Goal: Navigation & Orientation: Find specific page/section

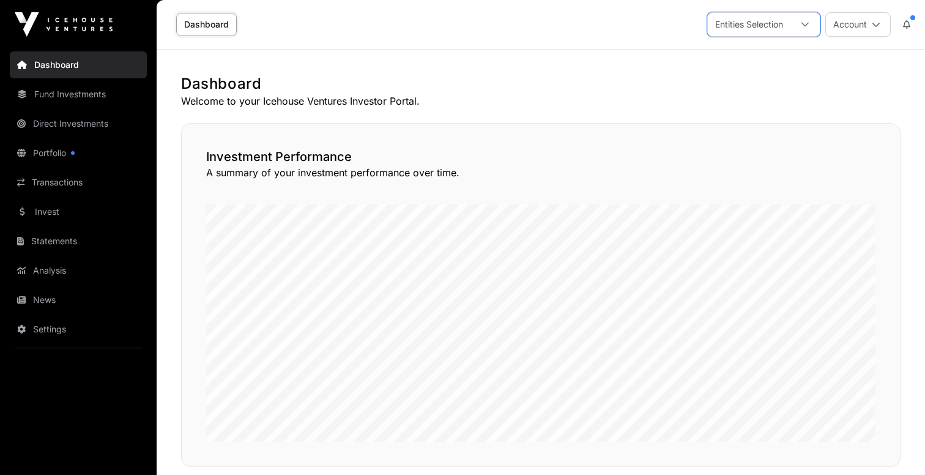
scroll to position [13, 9]
click at [88, 120] on link "Direct Investments" at bounding box center [78, 123] width 137 height 27
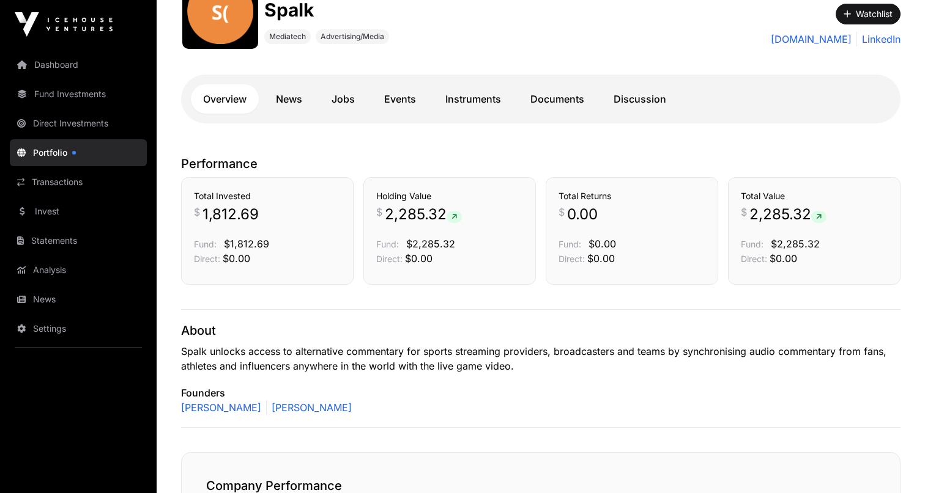
scroll to position [150, 0]
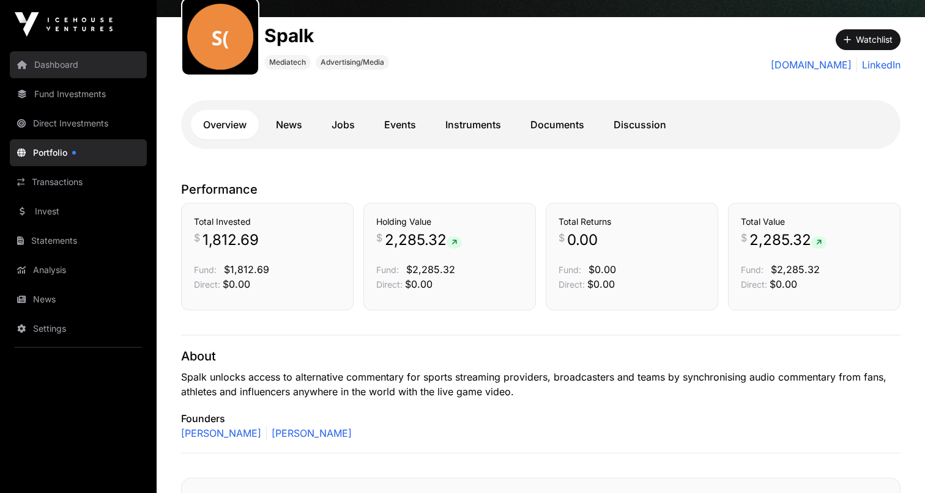
click at [53, 67] on link "Dashboard" at bounding box center [78, 64] width 137 height 27
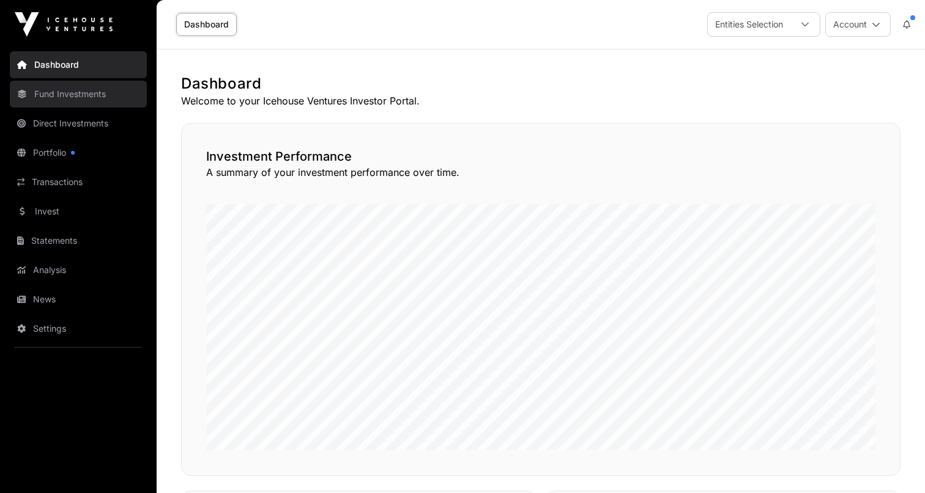
click at [59, 95] on link "Fund Investments" at bounding box center [78, 94] width 137 height 27
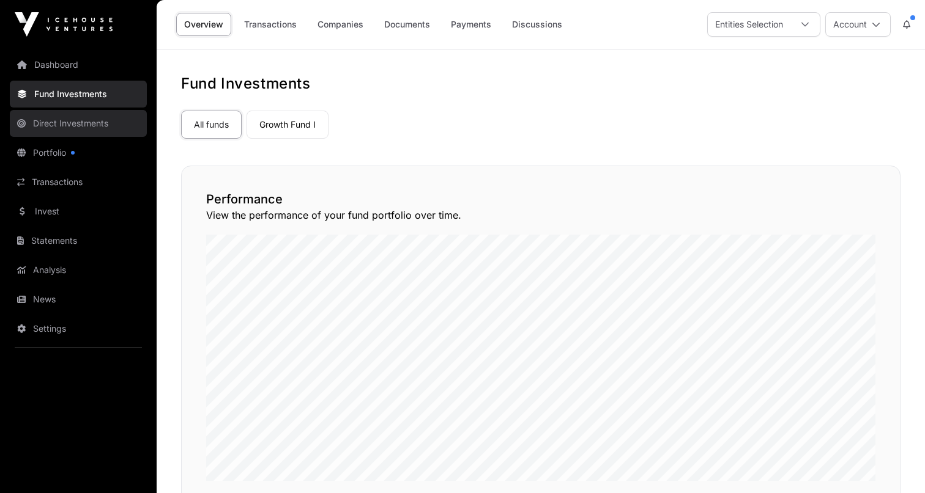
click at [86, 116] on link "Direct Investments" at bounding box center [78, 123] width 137 height 27
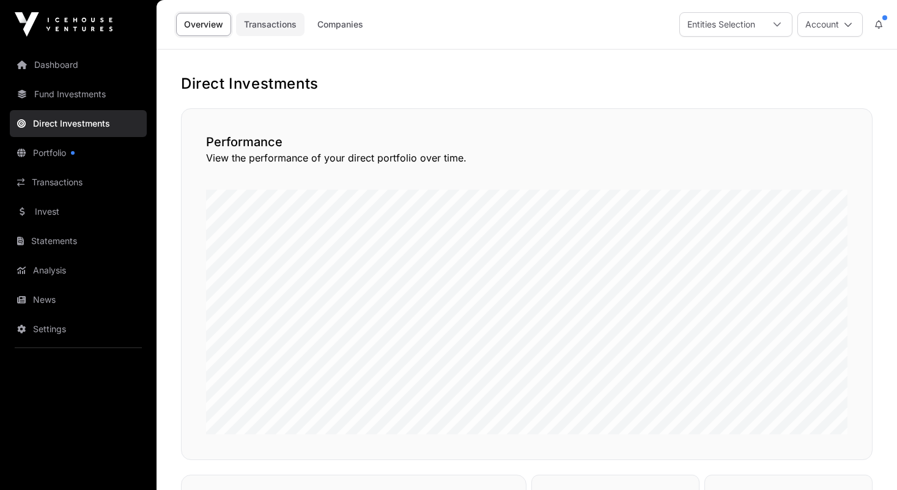
click at [284, 15] on link "Transactions" at bounding box center [270, 24] width 68 height 23
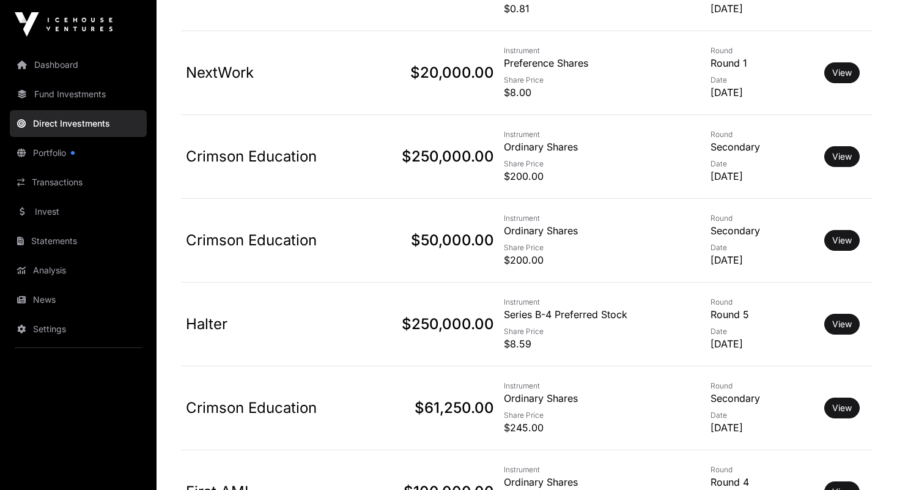
scroll to position [875, 0]
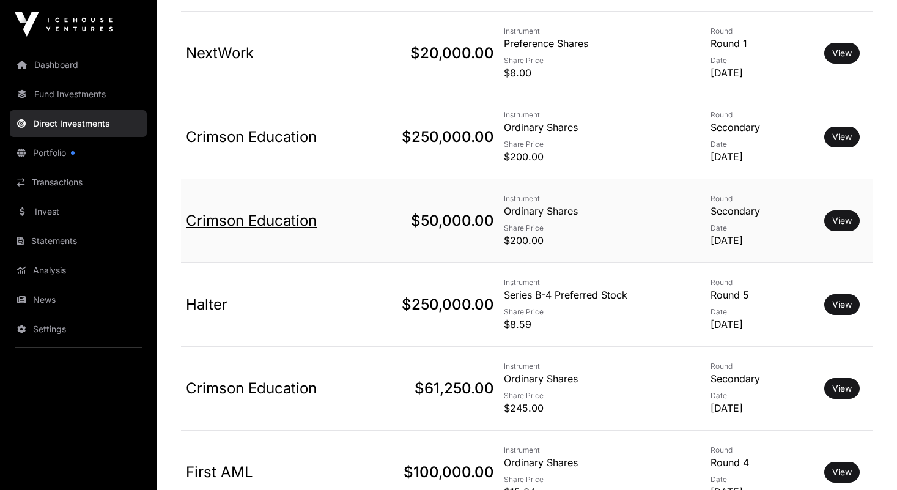
click at [283, 227] on link "Crimson Education" at bounding box center [251, 221] width 131 height 18
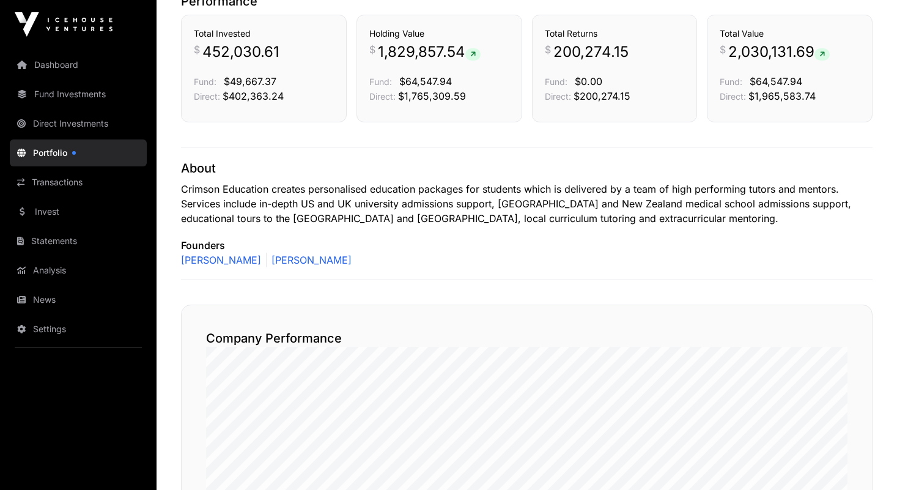
scroll to position [163, 0]
